Goal: Task Accomplishment & Management: Manage account settings

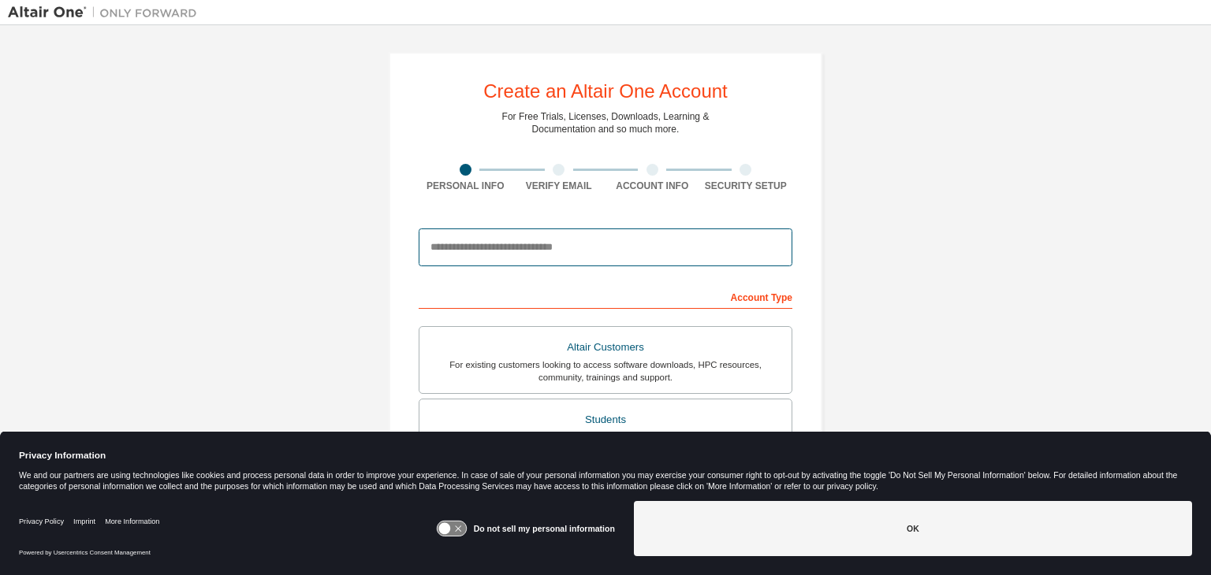
click at [614, 240] on input "email" at bounding box center [606, 248] width 374 height 38
type input "**********"
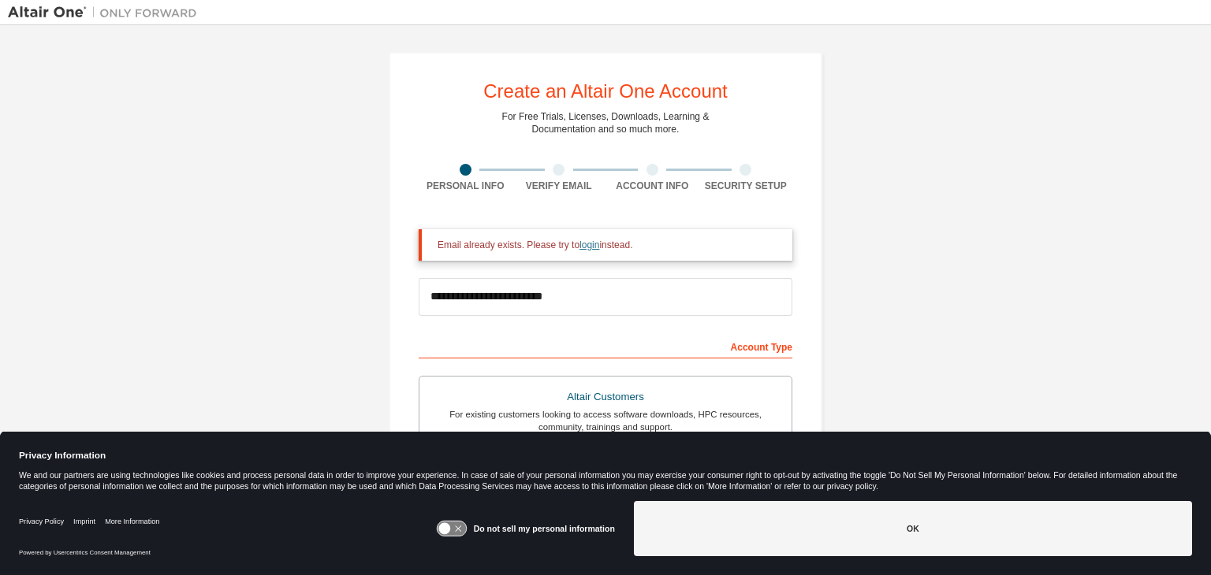
click at [579, 248] on link "login" at bounding box center [589, 245] width 20 height 11
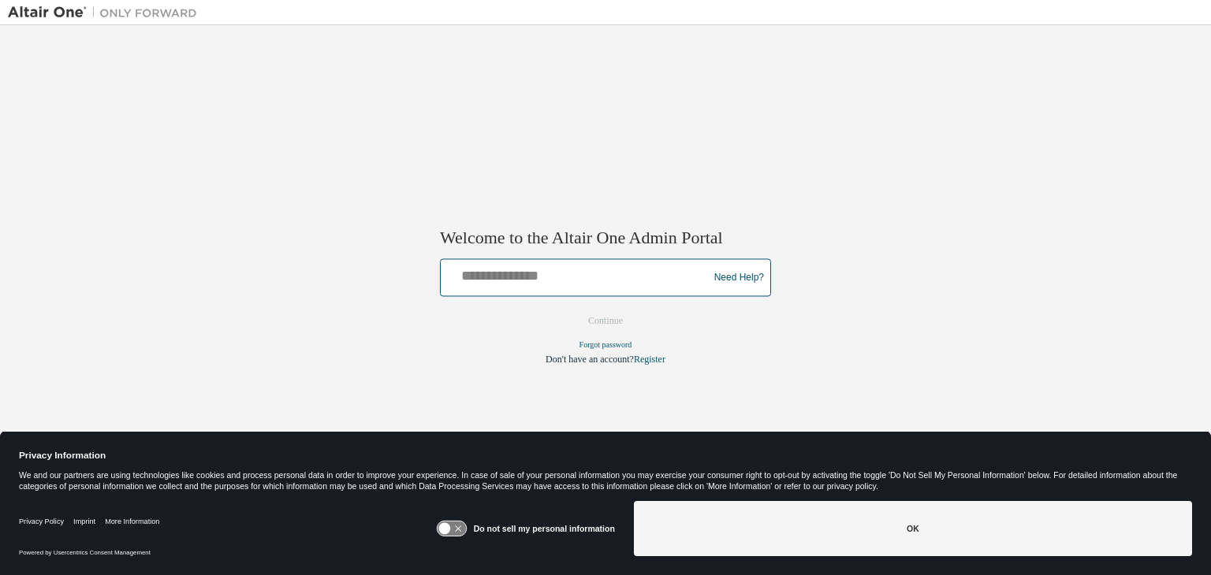
click at [560, 277] on input "text" at bounding box center [576, 274] width 259 height 23
type input "**********"
click at [572, 310] on button "Continue" at bounding box center [606, 322] width 68 height 24
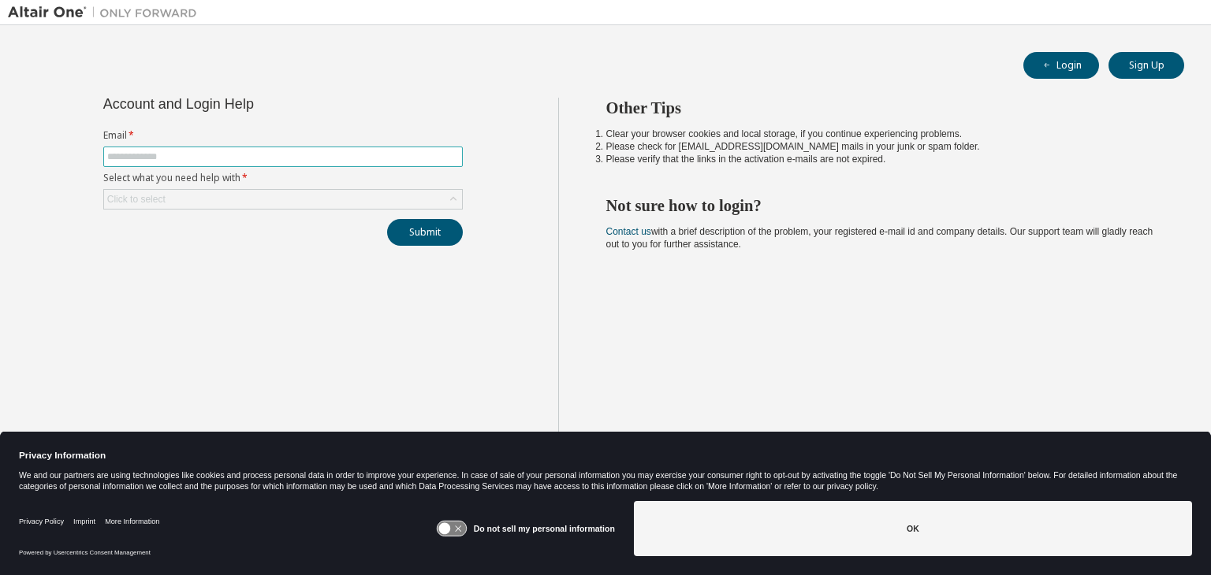
click at [255, 152] on input "text" at bounding box center [283, 157] width 352 height 13
click at [224, 197] on div "Click to select" at bounding box center [283, 199] width 358 height 19
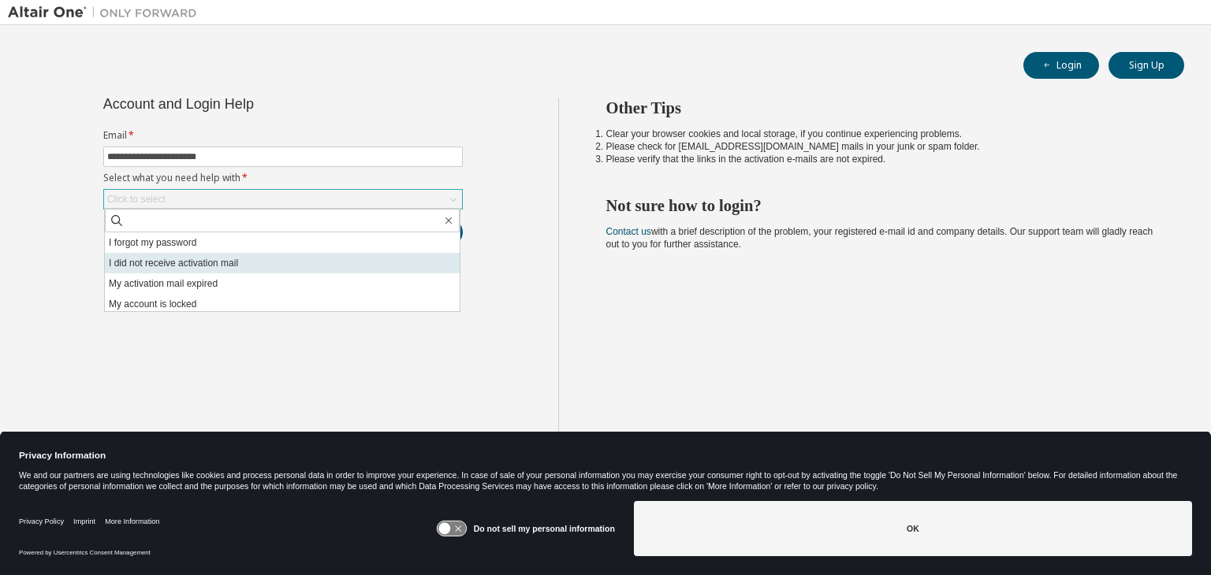
click at [189, 253] on li "I did not receive activation mail" at bounding box center [282, 263] width 355 height 20
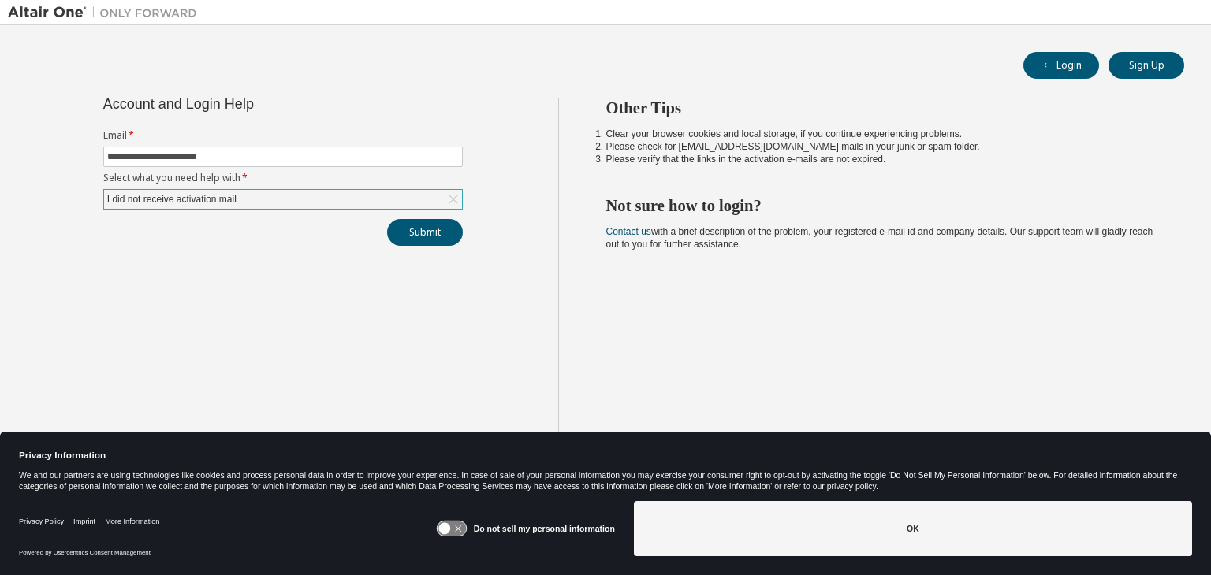
click at [230, 196] on div "I did not receive activation mail" at bounding box center [172, 199] width 134 height 17
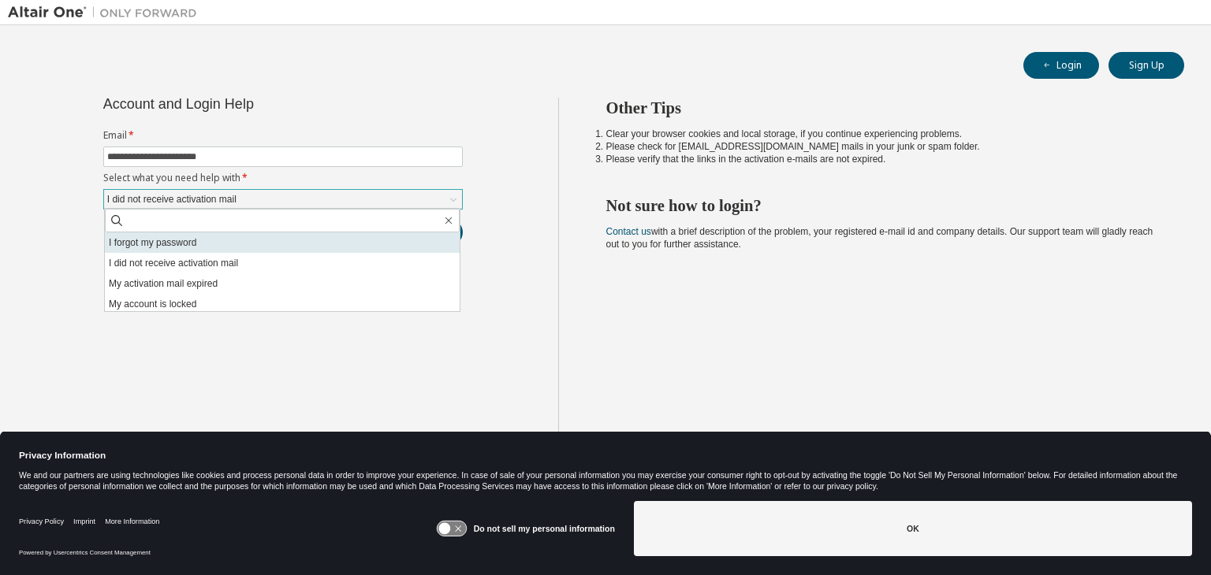
click at [189, 246] on li "I forgot my password" at bounding box center [282, 243] width 355 height 20
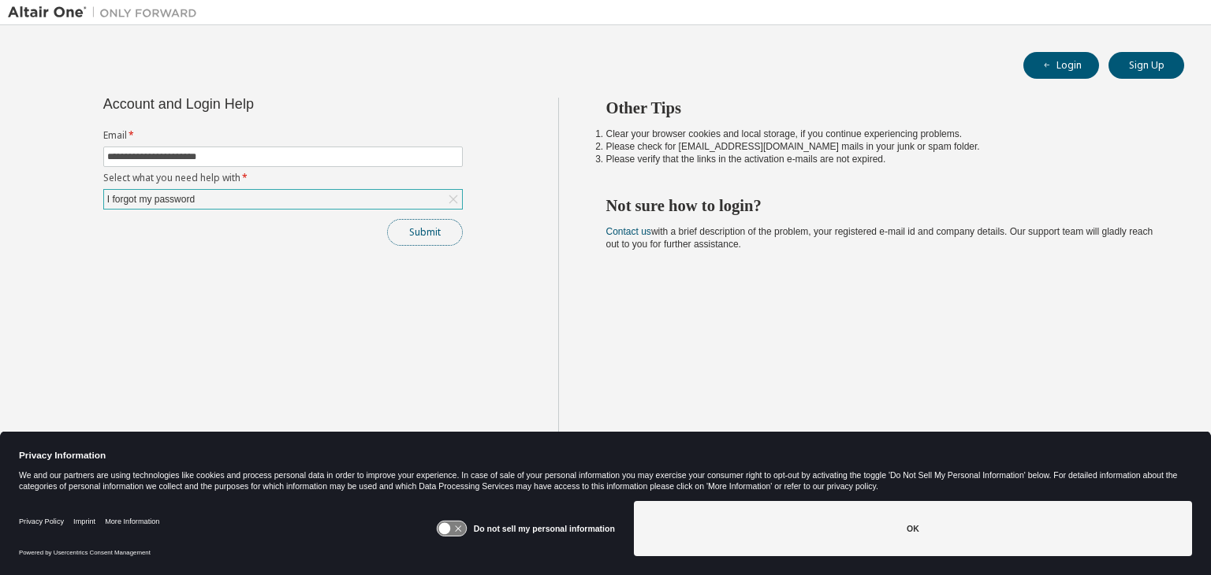
click at [410, 232] on button "Submit" at bounding box center [425, 232] width 76 height 27
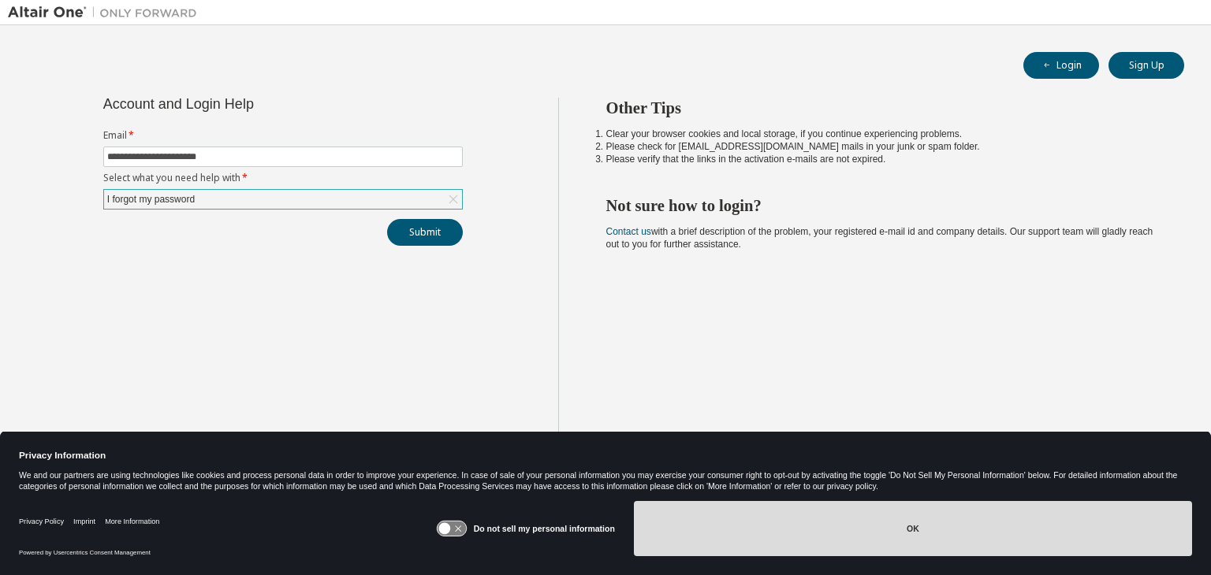
click at [742, 533] on button "OK" at bounding box center [913, 528] width 558 height 55
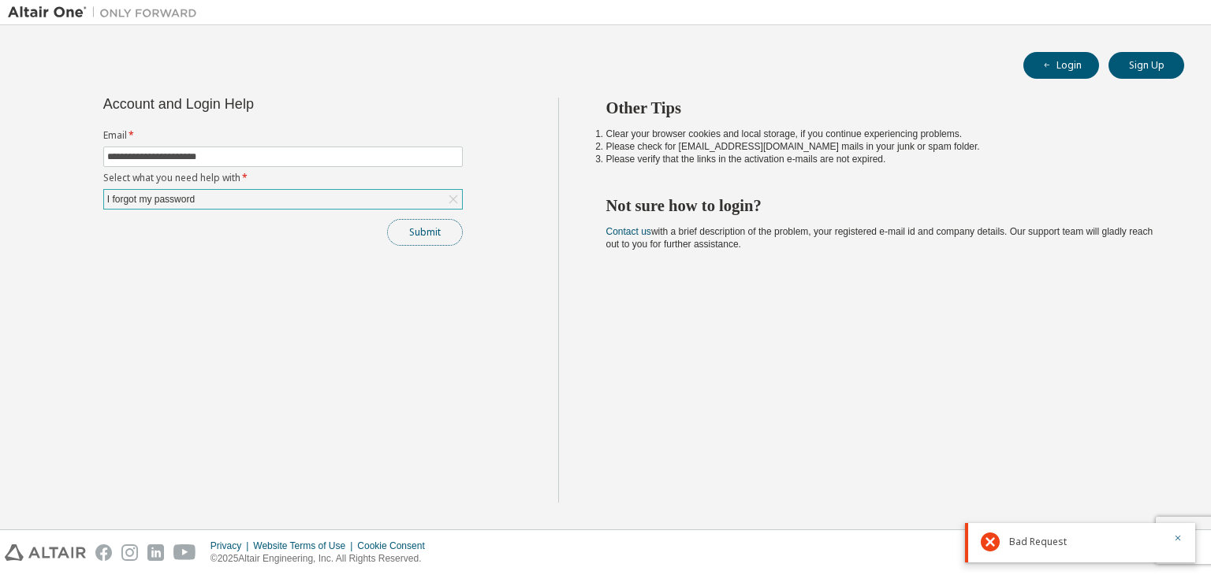
click at [408, 234] on button "Submit" at bounding box center [425, 232] width 76 height 27
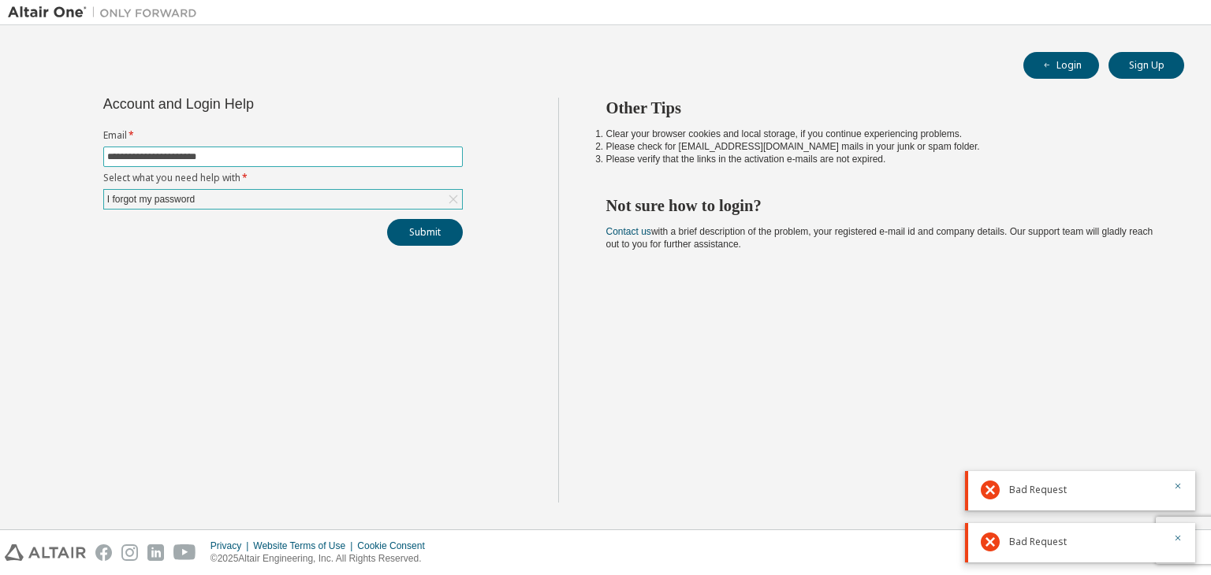
click at [282, 151] on input "**********" at bounding box center [283, 157] width 352 height 13
click at [116, 158] on input "**********" at bounding box center [283, 157] width 352 height 13
type input "**********"
click at [429, 232] on button "Submit" at bounding box center [425, 232] width 76 height 27
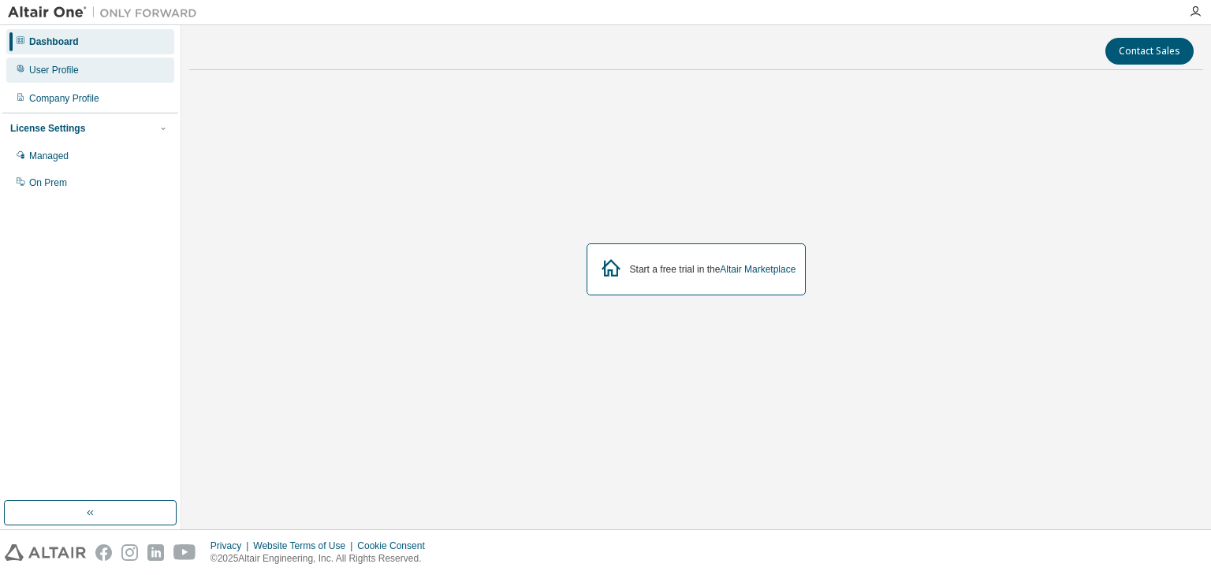
click at [44, 70] on div "User Profile" at bounding box center [54, 70] width 50 height 13
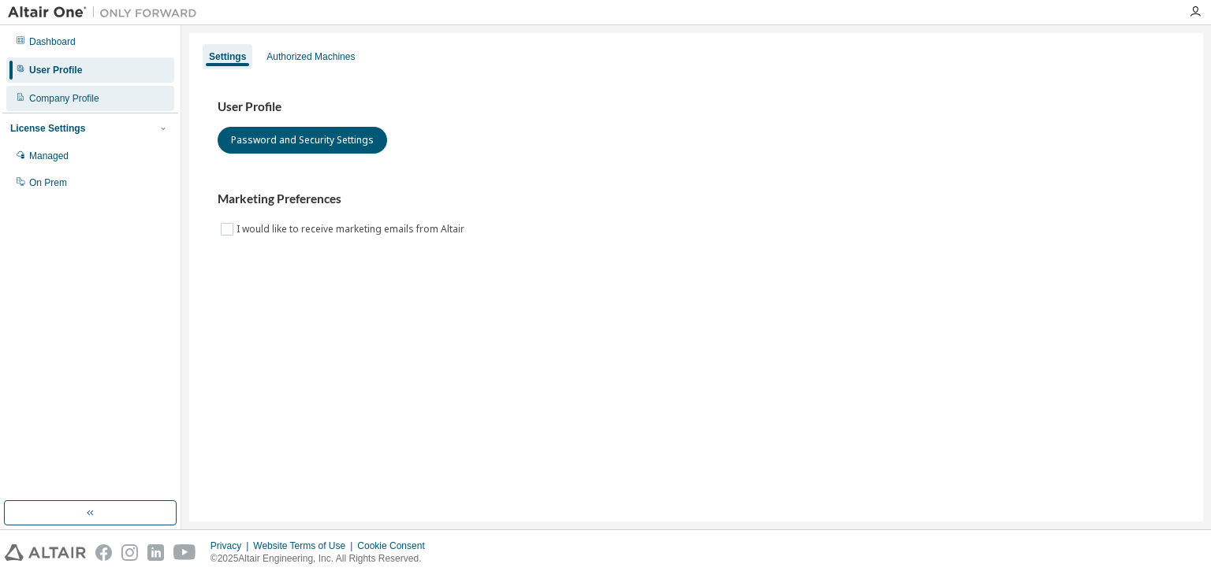
click at [49, 93] on div "Company Profile" at bounding box center [64, 98] width 70 height 13
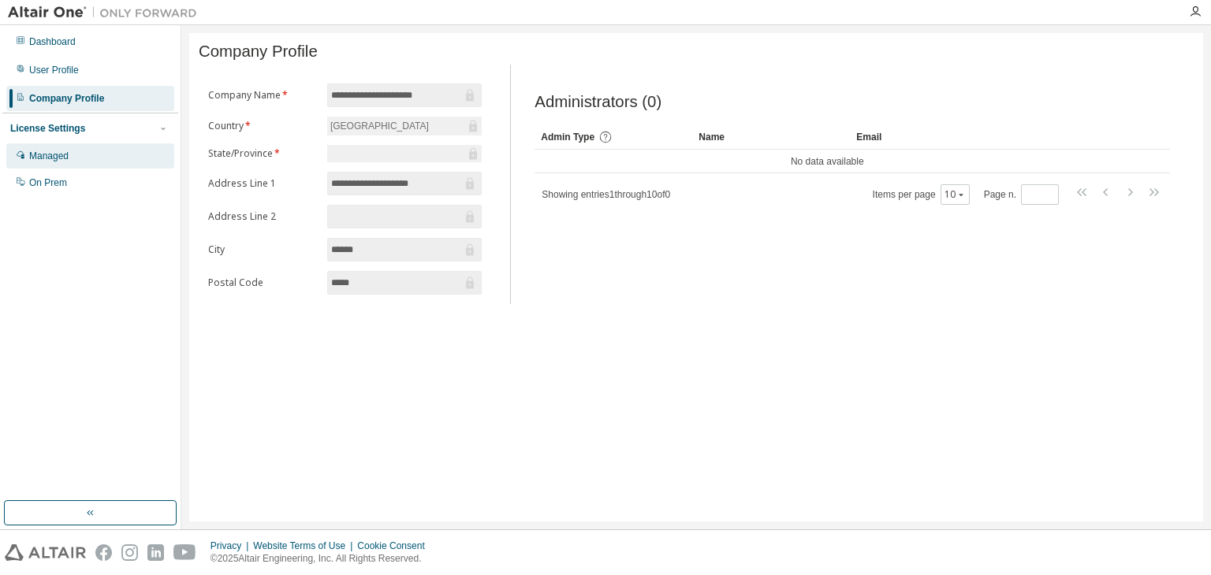
click at [55, 152] on div "Managed" at bounding box center [48, 156] width 39 height 13
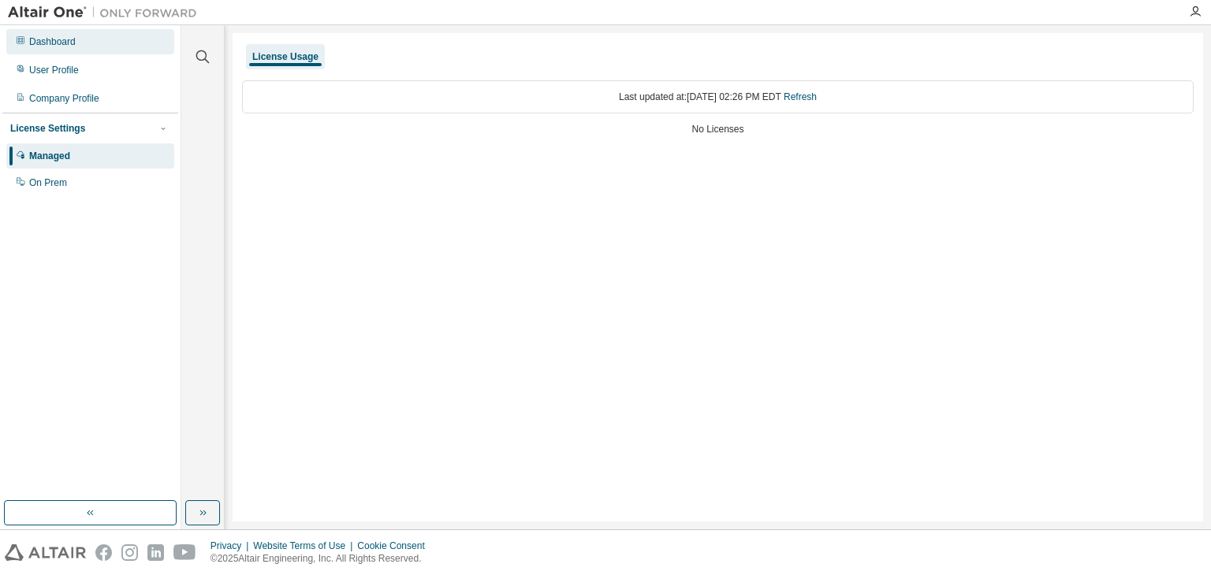
click at [77, 42] on div "Dashboard" at bounding box center [90, 41] width 168 height 25
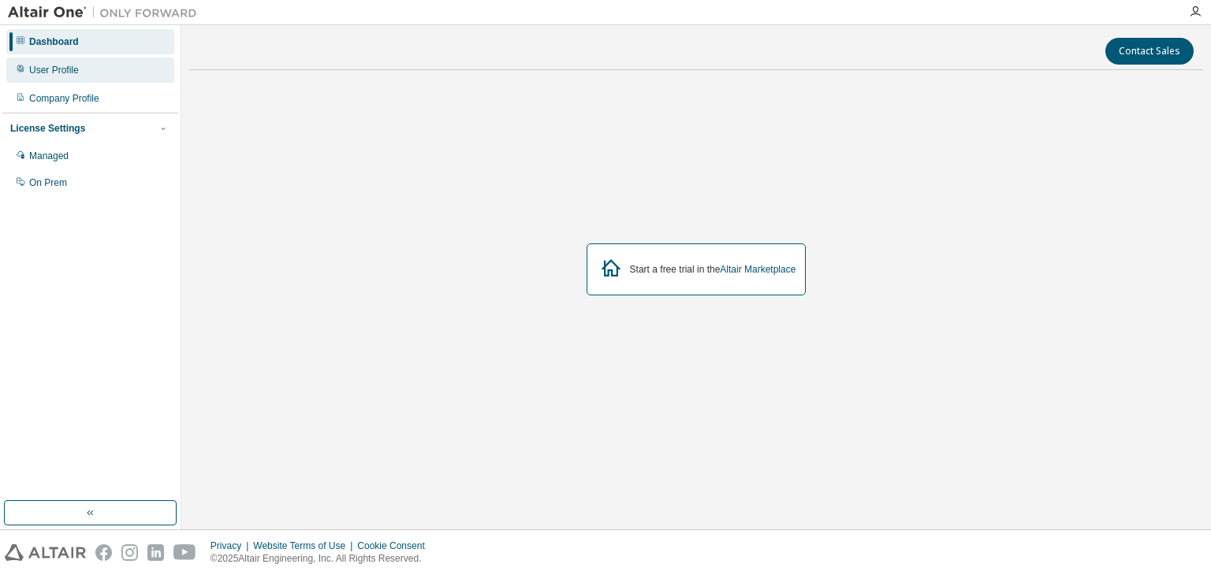
click at [69, 65] on div "User Profile" at bounding box center [54, 70] width 50 height 13
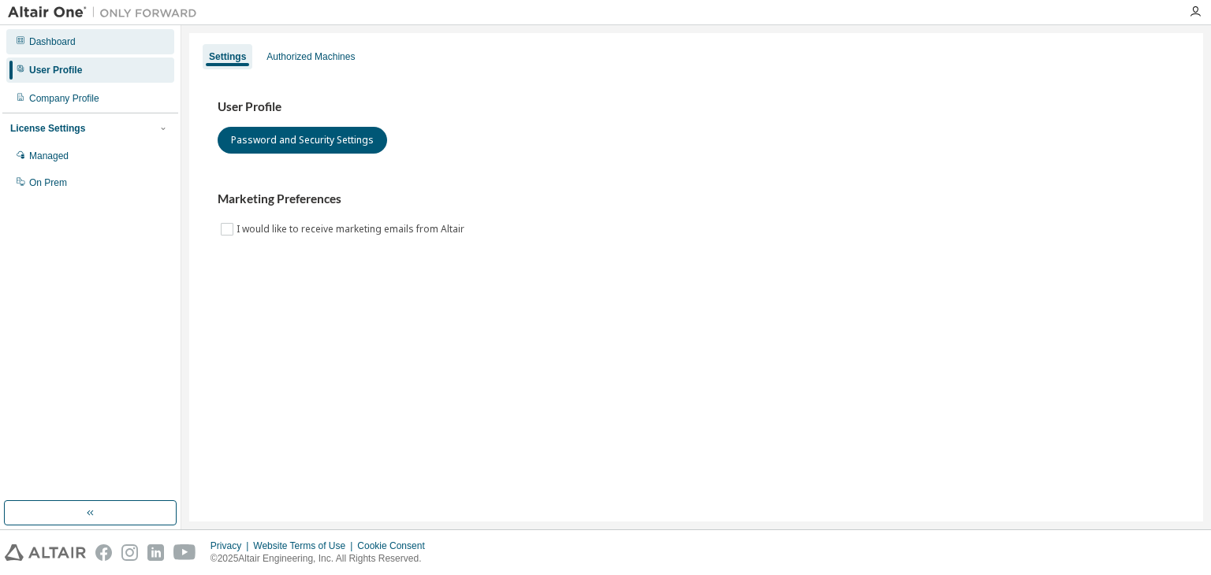
click at [35, 43] on div "Dashboard" at bounding box center [52, 41] width 47 height 13
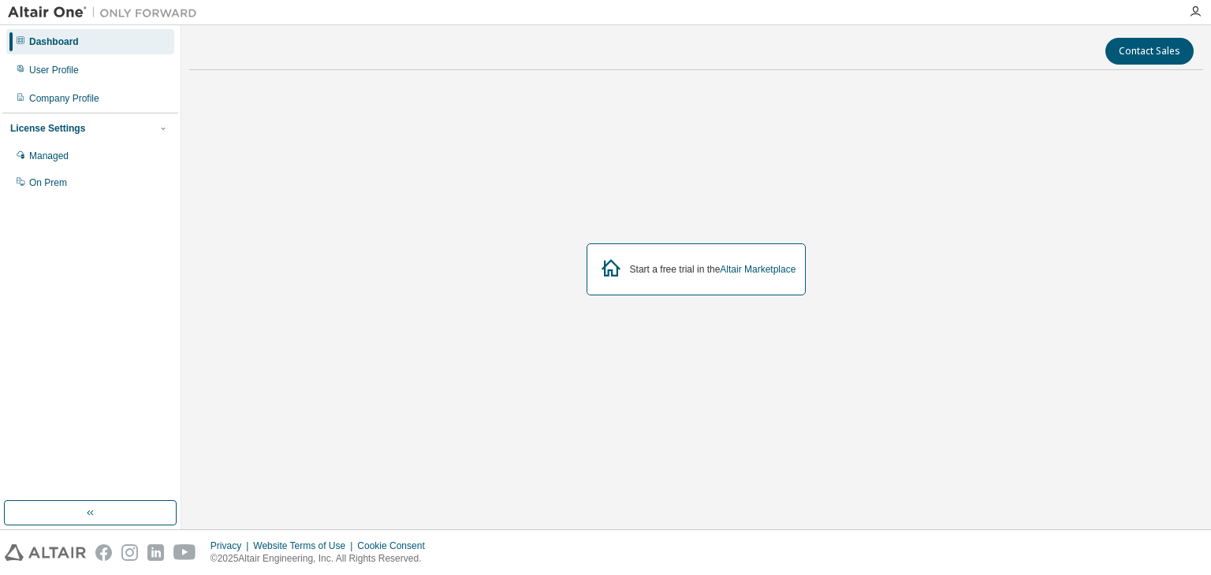
click at [1205, 9] on div at bounding box center [1195, 12] width 32 height 13
click at [1192, 17] on icon "button" at bounding box center [1195, 12] width 13 height 13
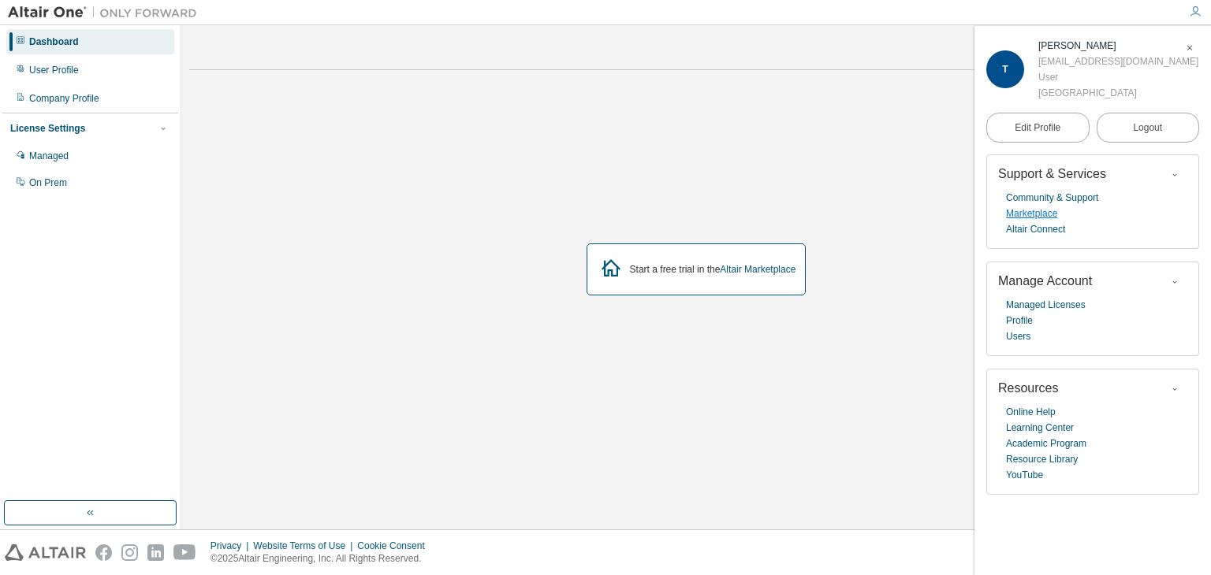
click at [1019, 216] on link "Marketplace" at bounding box center [1031, 214] width 51 height 16
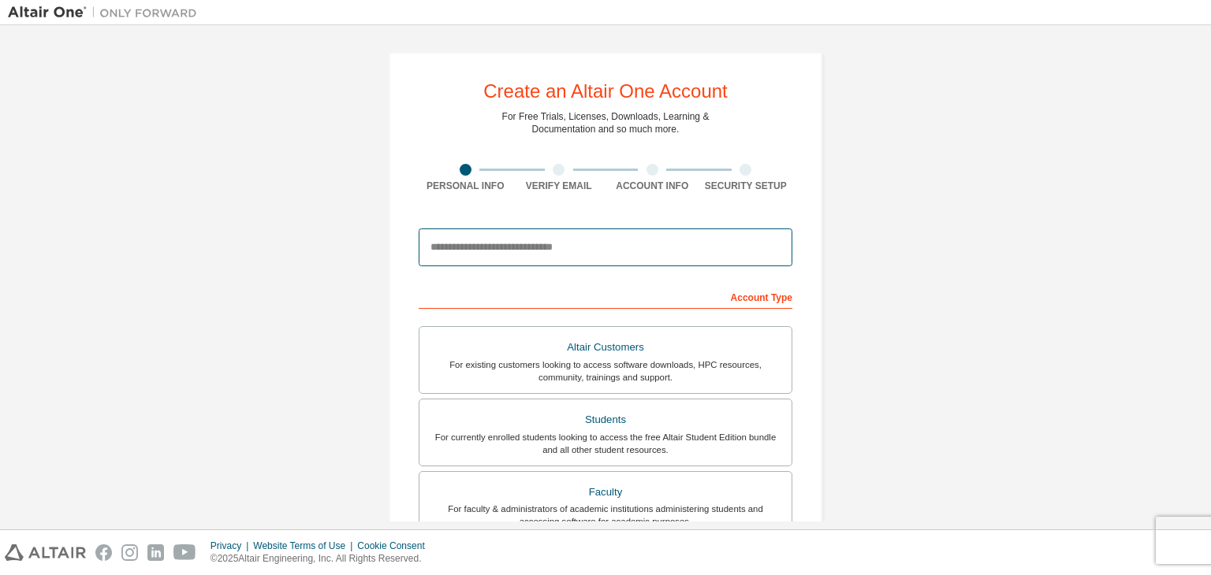
click at [523, 253] on input "email" at bounding box center [606, 248] width 374 height 38
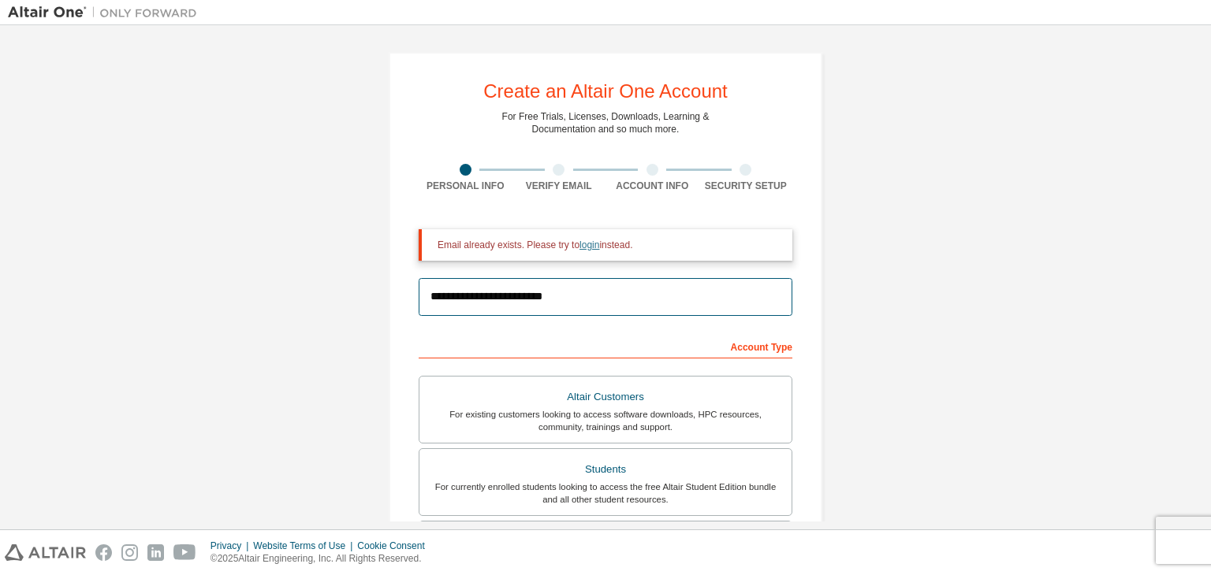
type input "**********"
click at [587, 247] on link "login" at bounding box center [589, 245] width 20 height 11
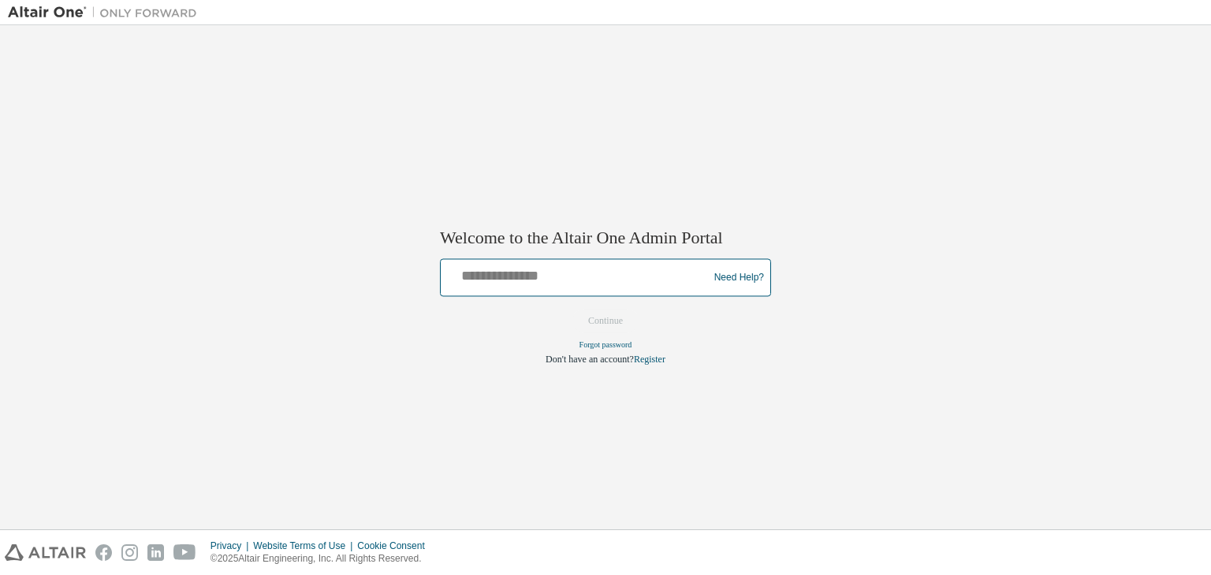
click at [549, 278] on input "text" at bounding box center [576, 274] width 259 height 23
type input "**********"
click at [572, 310] on button "Continue" at bounding box center [606, 322] width 68 height 24
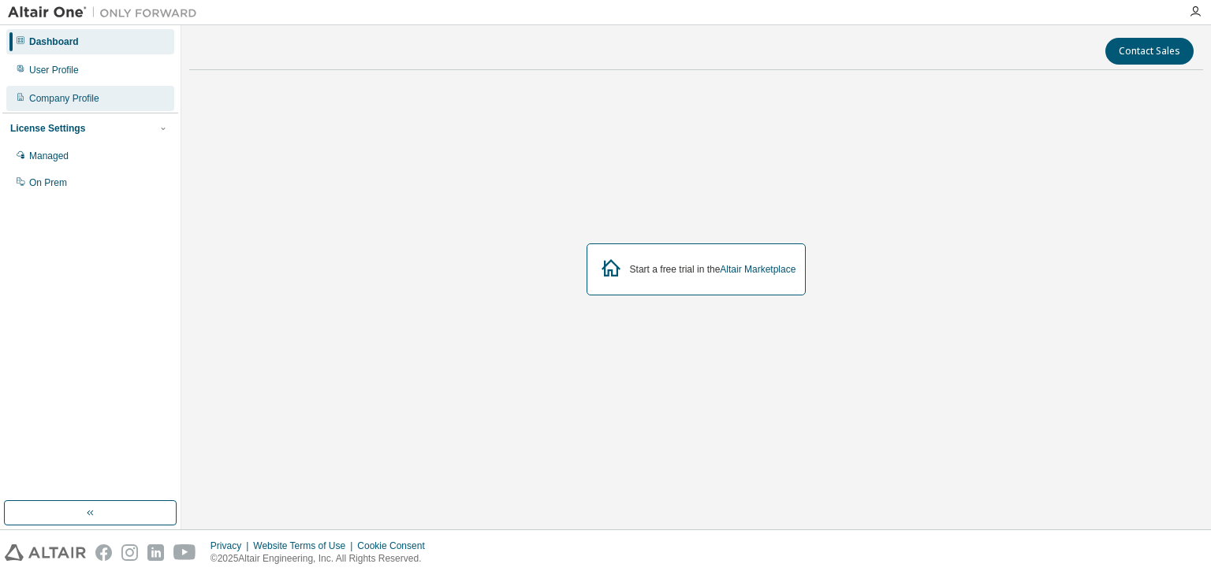
click at [90, 95] on div "Company Profile" at bounding box center [64, 98] width 70 height 13
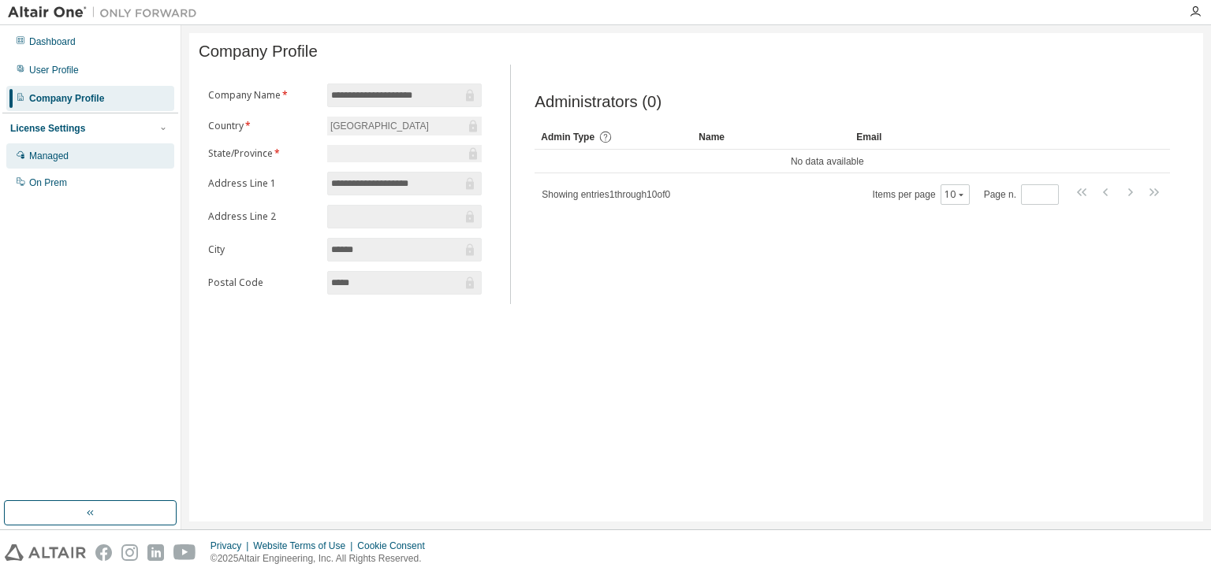
click at [66, 151] on div "Managed" at bounding box center [48, 156] width 39 height 13
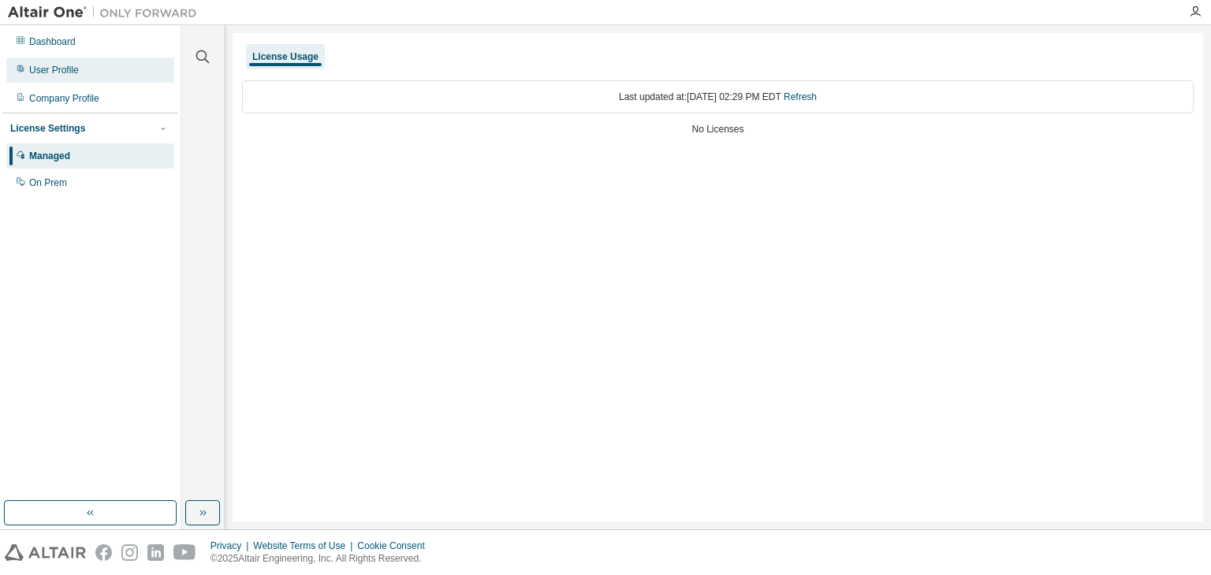
click at [56, 68] on div "User Profile" at bounding box center [54, 70] width 50 height 13
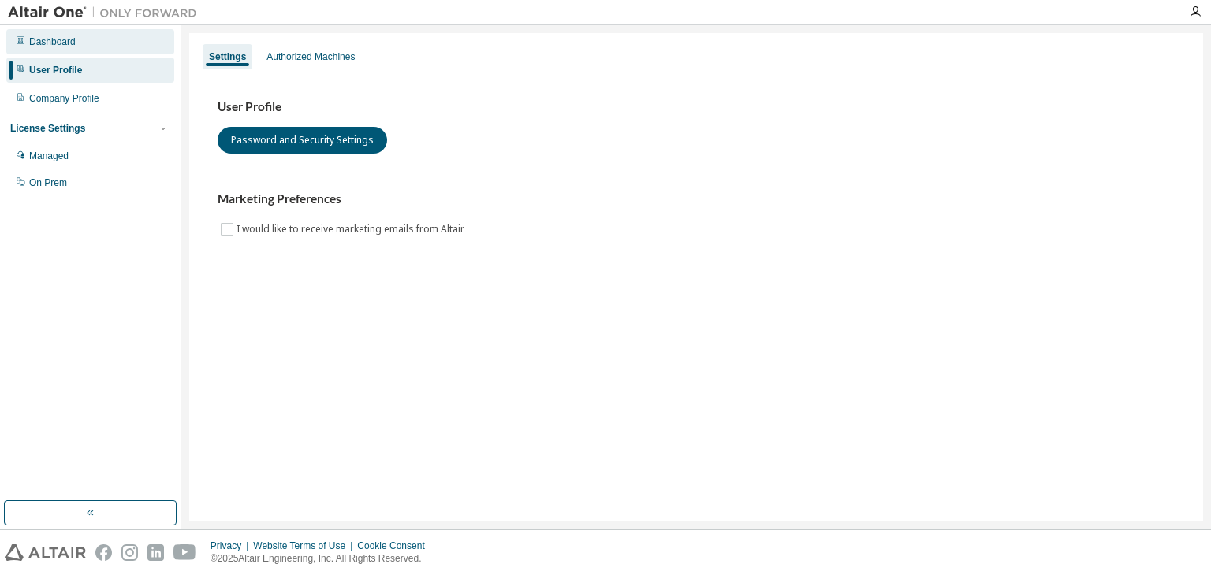
click at [69, 41] on div "Dashboard" at bounding box center [52, 41] width 47 height 13
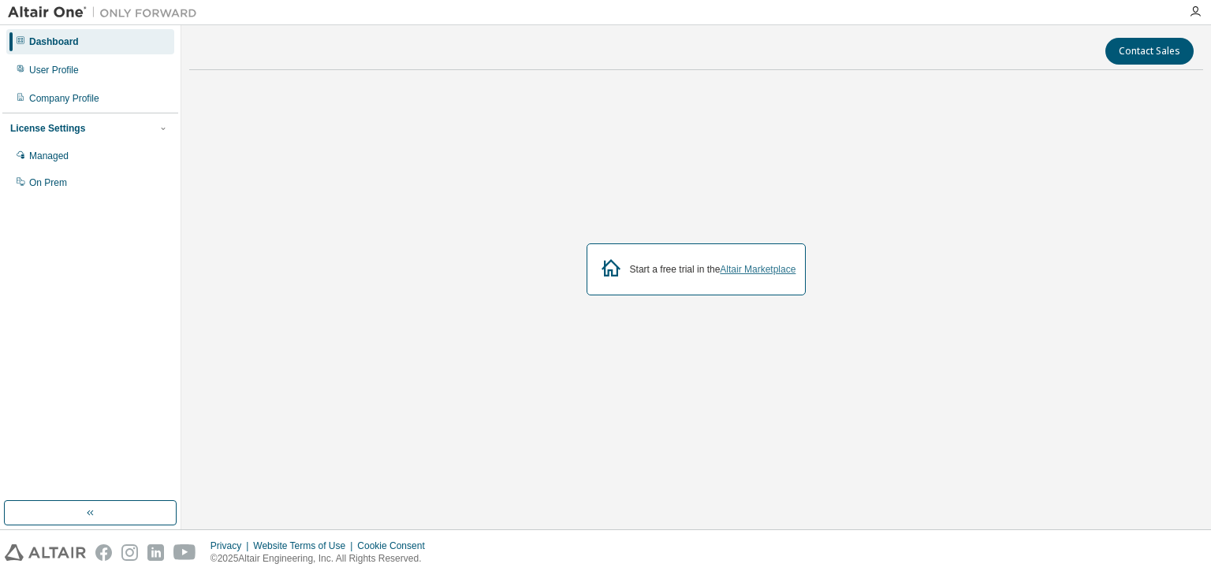
click at [738, 270] on link "Altair Marketplace" at bounding box center [758, 269] width 76 height 11
